Goal: Information Seeking & Learning: Learn about a topic

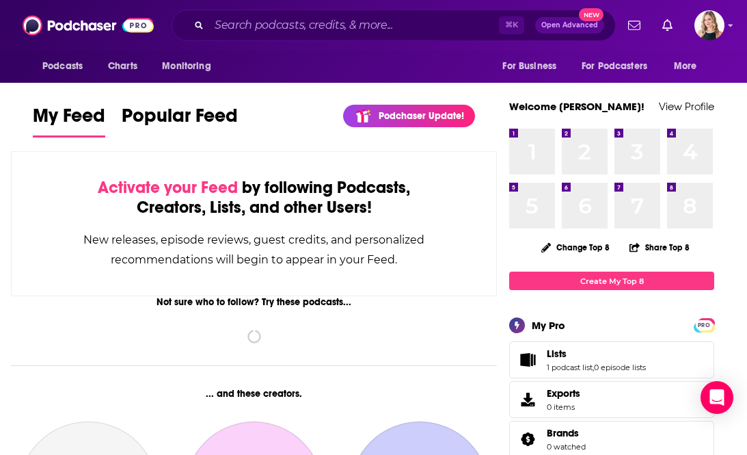
click at [348, 260] on div "New releases, episode reviews, guest credits, and personalized recommendations …" at bounding box center [254, 250] width 348 height 40
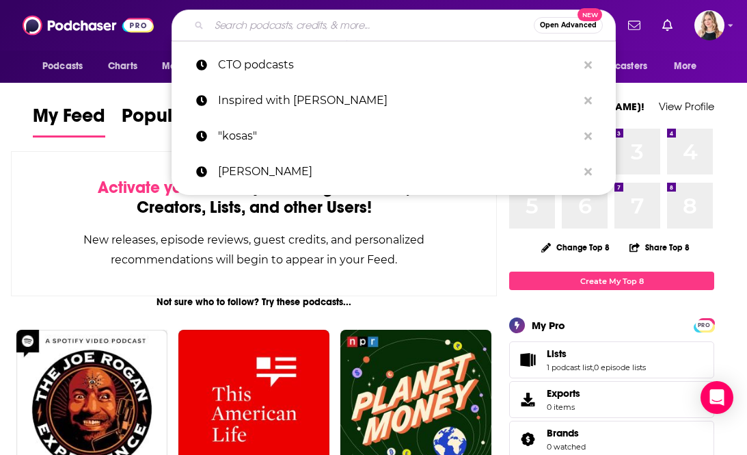
click at [323, 28] on input "Search podcasts, credits, & more..." at bounding box center [371, 25] width 325 height 22
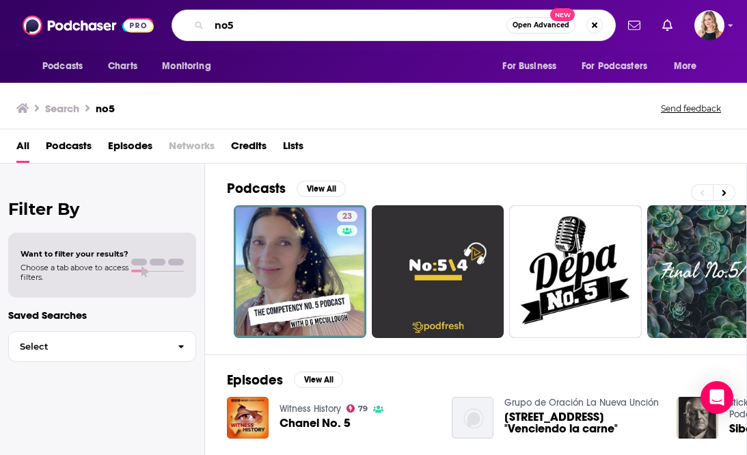
click at [230, 24] on input "no5" at bounding box center [357, 25] width 297 height 22
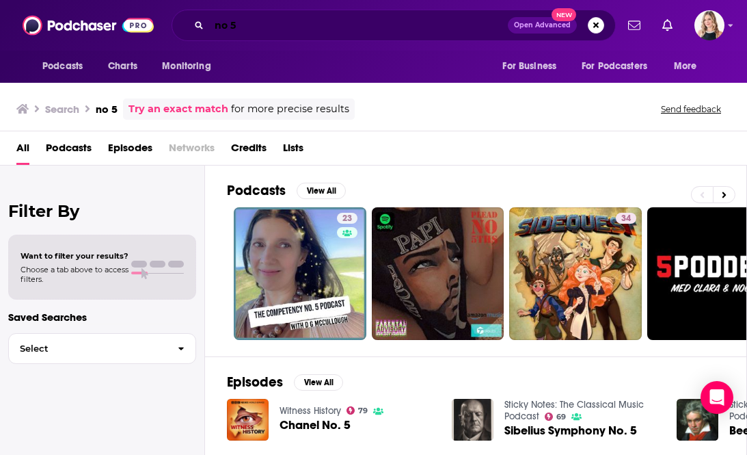
click at [382, 23] on input "no 5" at bounding box center [358, 25] width 299 height 22
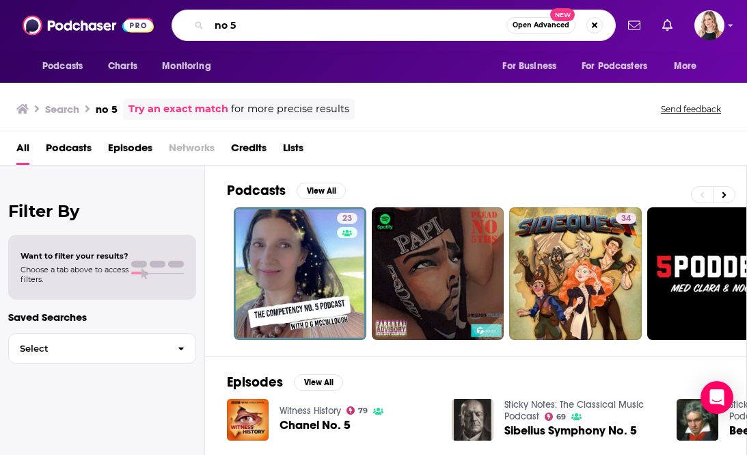
click at [382, 23] on input "no 5" at bounding box center [357, 25] width 297 height 22
paste input "Lara Schmoisman"
type input "Lara Schmoisman"
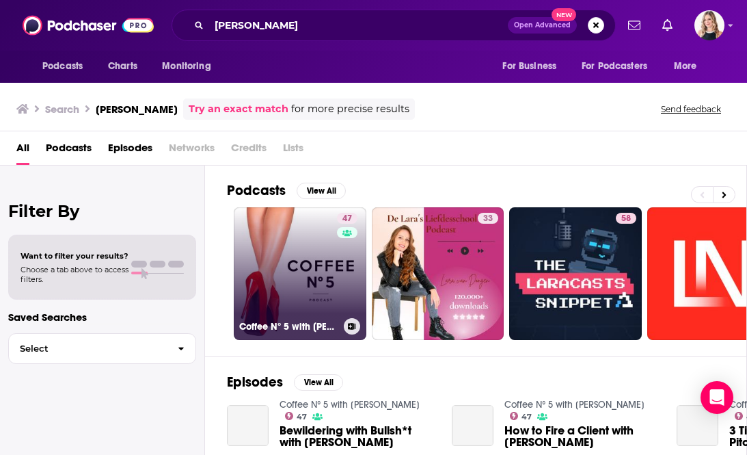
click at [334, 274] on link "47 Coffee N° 5 with Lara Schmoisman" at bounding box center [300, 273] width 133 height 133
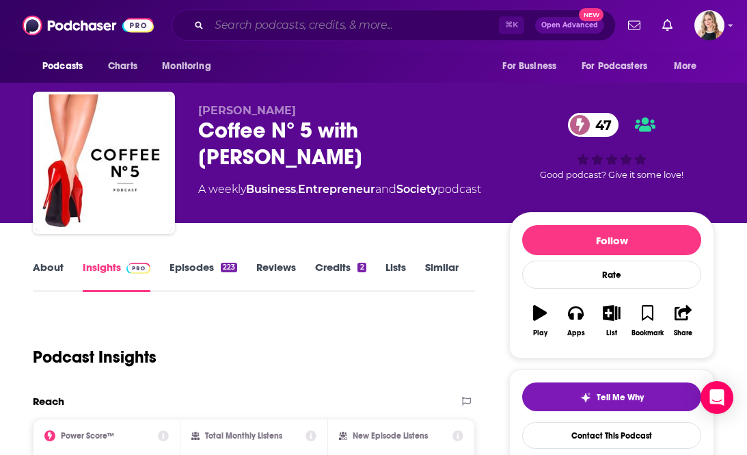
click at [250, 30] on input "Search podcasts, credits, & more..." at bounding box center [354, 25] width 290 height 22
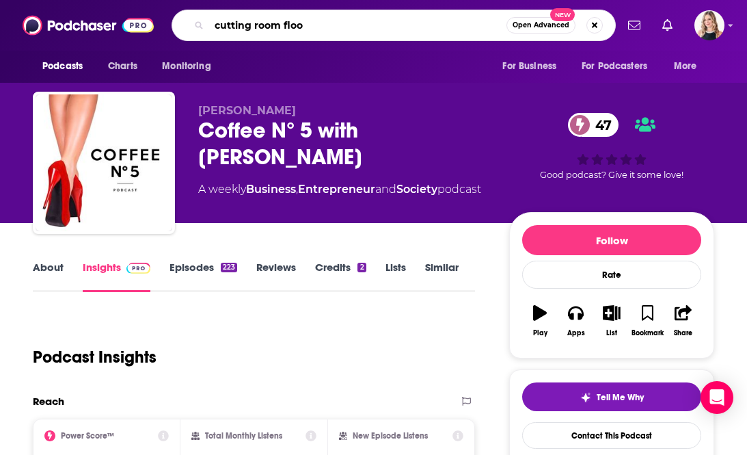
type input "cutting room floor"
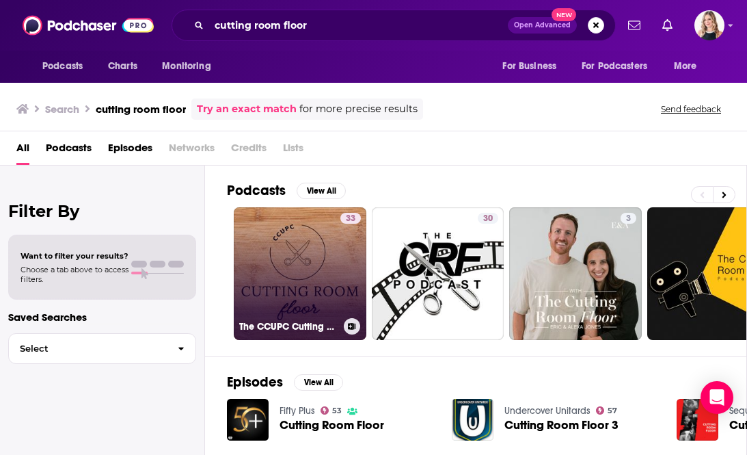
click at [310, 256] on link "33 The CCUPC Cutting Room Floor" at bounding box center [300, 273] width 133 height 133
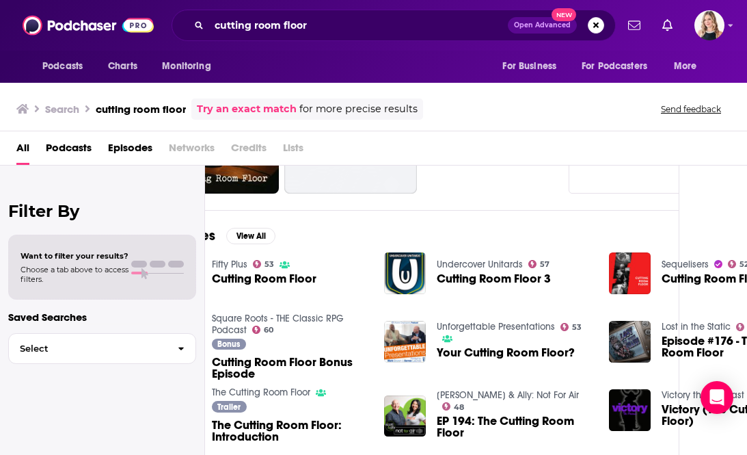
scroll to position [146, 138]
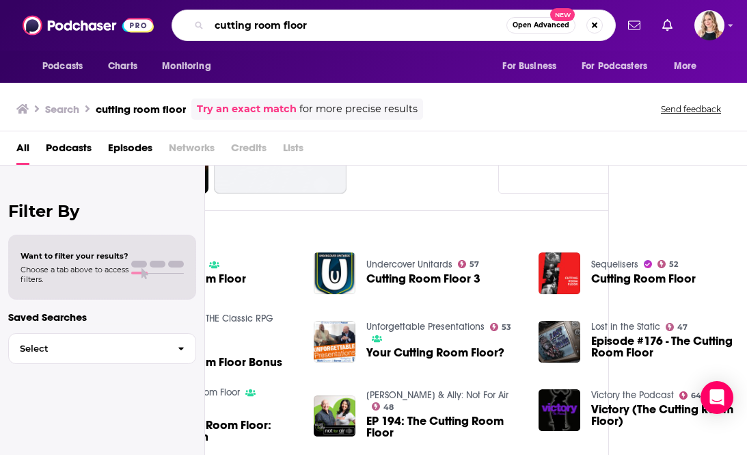
click at [283, 29] on input "cutting room floor" at bounding box center [357, 25] width 297 height 22
click at [280, 27] on input "cutting room s" at bounding box center [357, 25] width 297 height 22
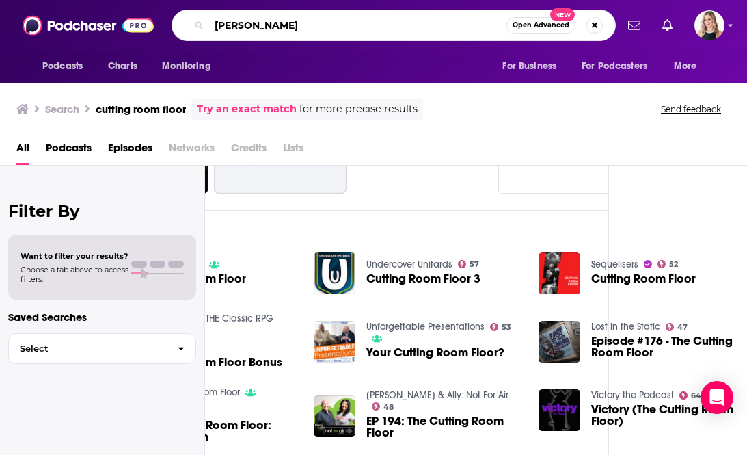
type input "steve madden"
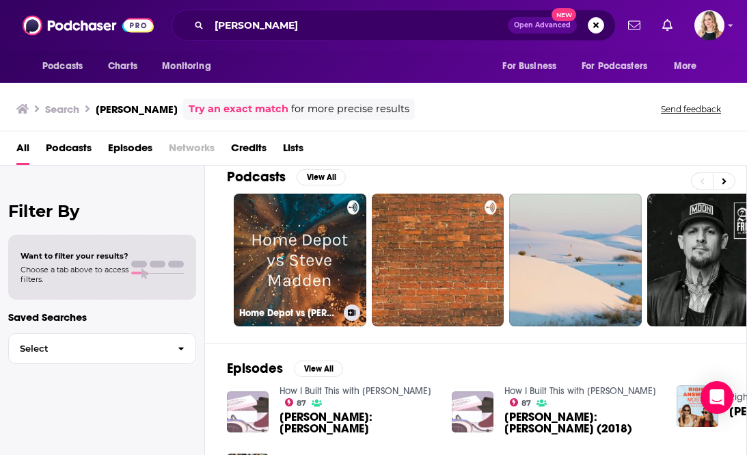
scroll to position [15, 0]
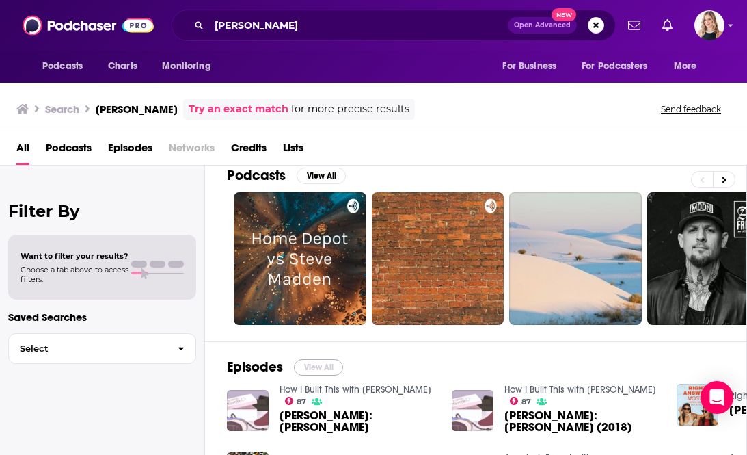
click at [322, 368] on button "View All" at bounding box center [318, 367] width 49 height 16
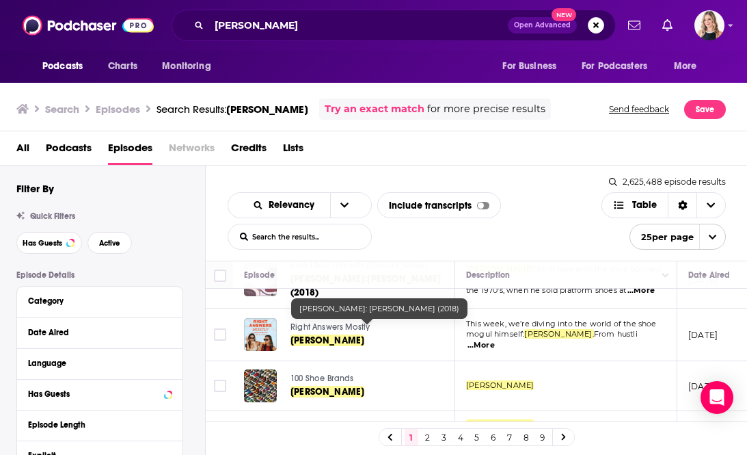
scroll to position [90, 0]
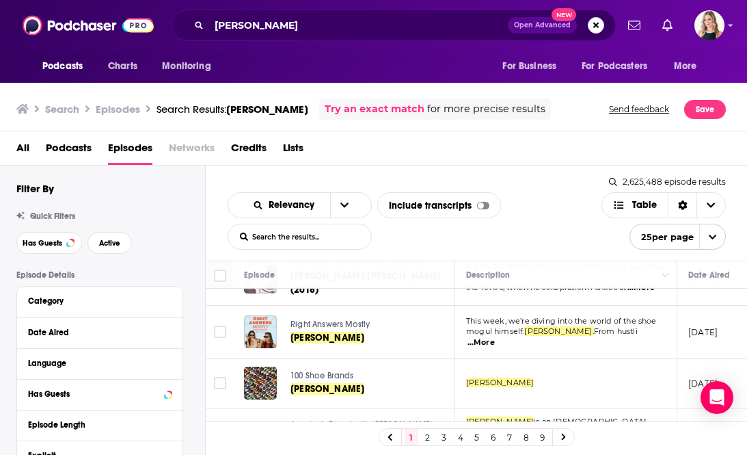
click at [194, 204] on div "Filter By Quick Filters Has Guests Active Episode Details Category Date Aired L…" at bounding box center [110, 449] width 189 height 535
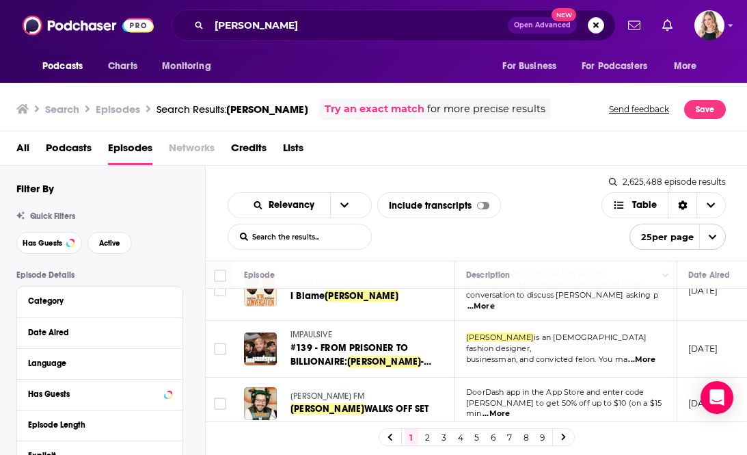
scroll to position [1072, 0]
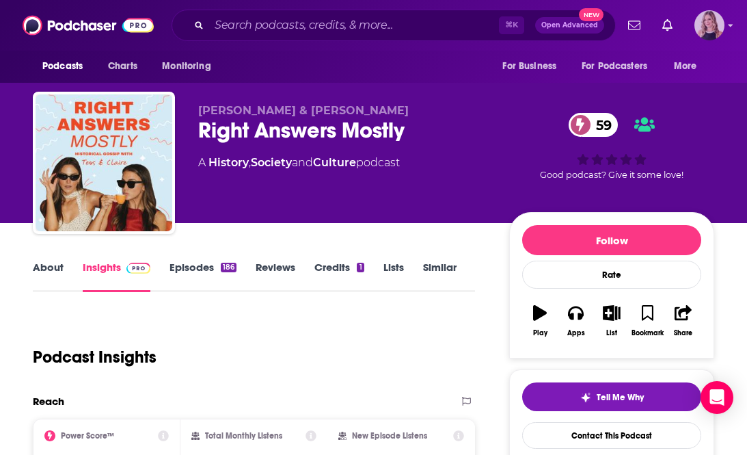
click at [713, 21] on img "Logged in as Ilana.Dvir" at bounding box center [710, 25] width 30 height 30
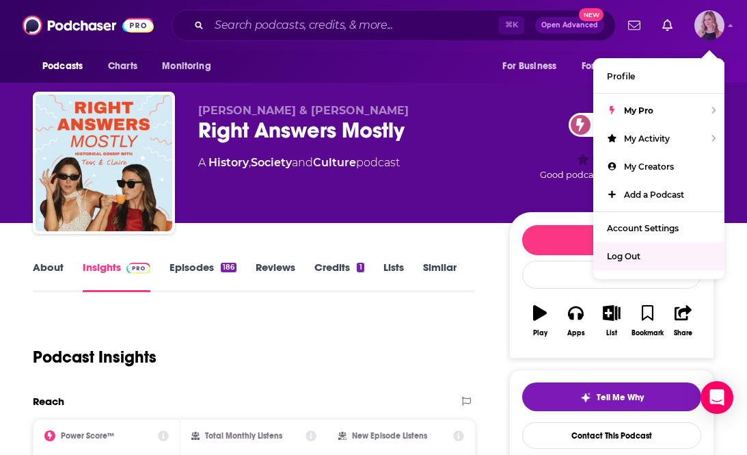
click at [666, 253] on div "Log Out" at bounding box center [659, 256] width 131 height 28
